Goal: Task Accomplishment & Management: Complete application form

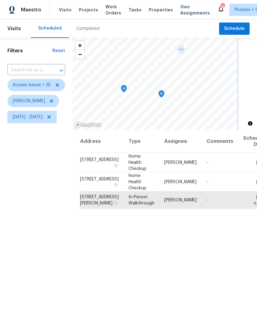
click at [126, 87] on icon "Map marker" at bounding box center [124, 88] width 6 height 7
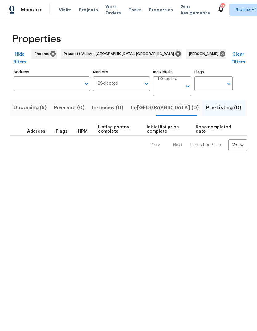
click at [245, 105] on button "Listed (15)" at bounding box center [261, 108] width 33 height 16
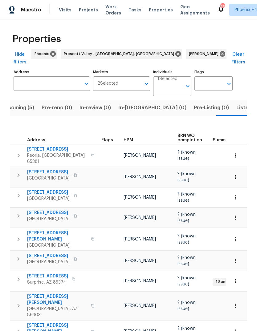
scroll to position [14, 0]
click at [236, 103] on span "Listed (15)" at bounding box center [248, 107] width 25 height 9
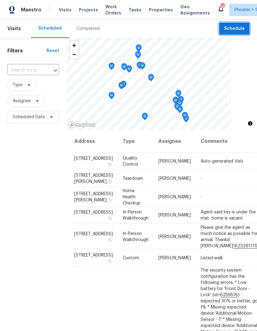
click at [238, 27] on span "Schedule" at bounding box center [234, 29] width 21 height 8
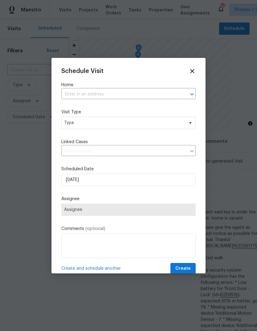
click at [102, 91] on input "text" at bounding box center [119, 95] width 117 height 10
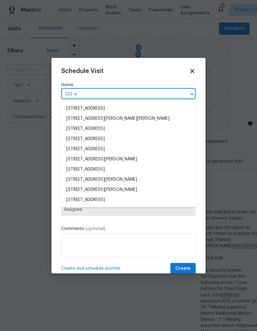
click at [124, 94] on input "333 w" at bounding box center [119, 95] width 117 height 10
type input "333 w le"
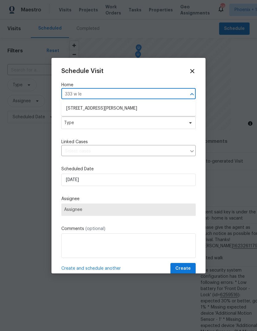
click at [141, 110] on li "333 W Leroux St # 7, Prescott, AZ 86303" at bounding box center [128, 108] width 134 height 10
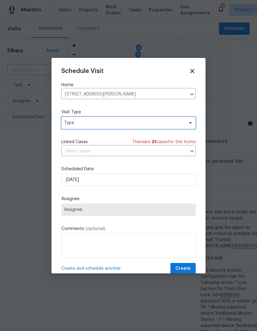
click at [136, 122] on span "Type" at bounding box center [124, 123] width 120 height 6
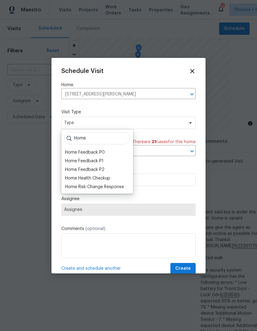
type input "Home"
click at [105, 178] on div "Home Health Checkup" at bounding box center [87, 178] width 45 height 6
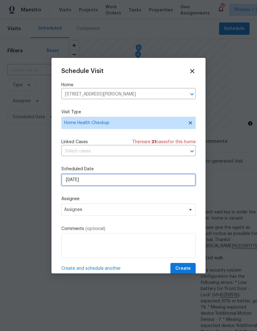
click at [133, 181] on input "10/6/2025" at bounding box center [128, 180] width 134 height 12
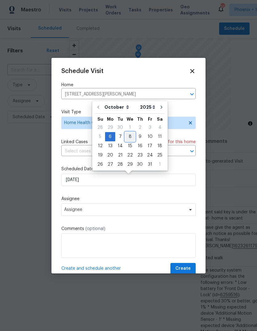
click at [127, 138] on div "8" at bounding box center [130, 136] width 10 height 9
type input "10/8/2025"
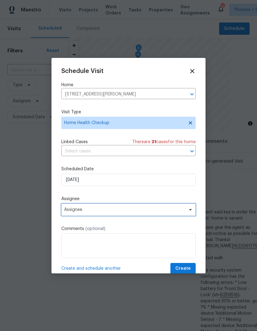
click at [107, 212] on span "Assignee" at bounding box center [124, 209] width 121 height 5
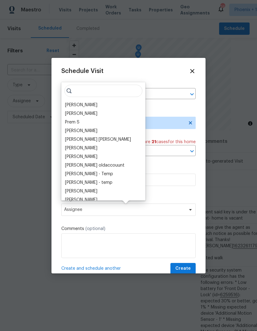
click at [79, 105] on div "[PERSON_NAME]" at bounding box center [81, 105] width 32 height 6
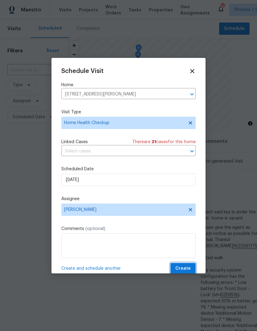
click at [185, 270] on span "Create" at bounding box center [182, 269] width 15 height 8
